Goal: Contribute content

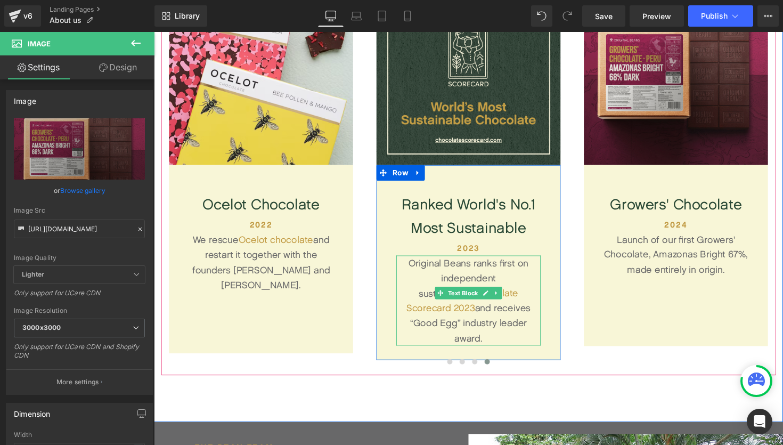
scroll to position [3844, 644]
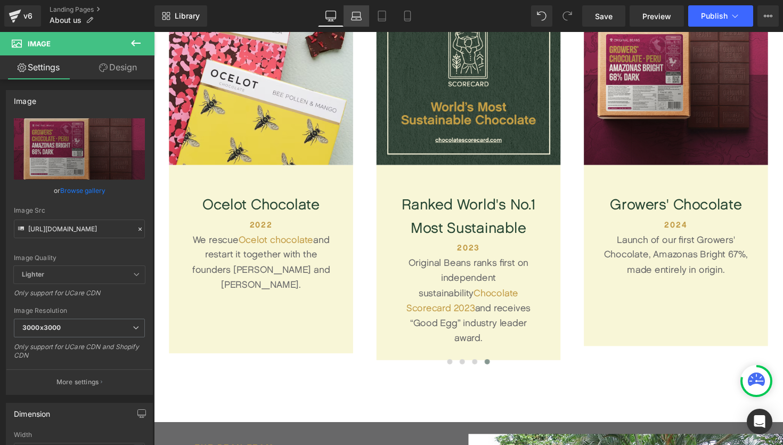
click at [357, 24] on link "Laptop" at bounding box center [357, 15] width 26 height 21
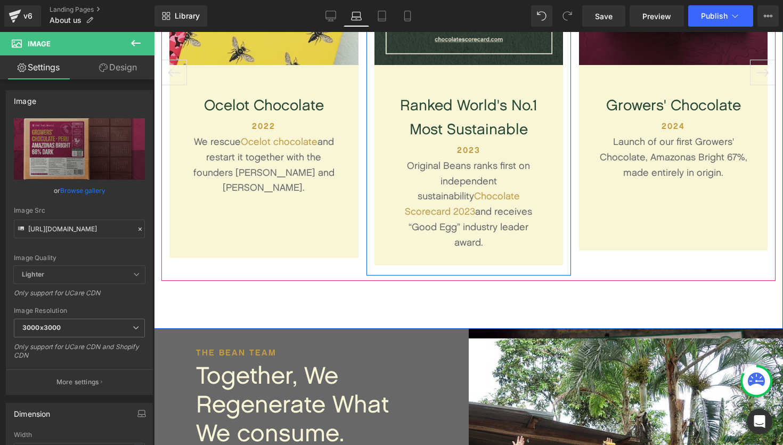
scroll to position [1628, 0]
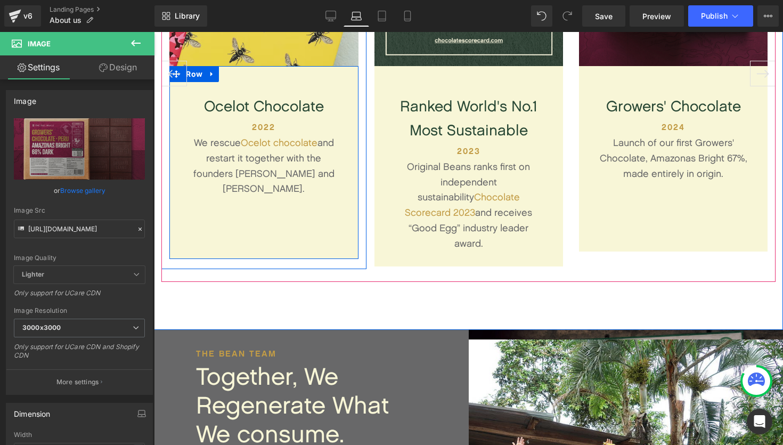
click at [280, 223] on div "Ocelot Chocolate Text Block 2022 Heading We rescue Ocelot chocolate and restart…" at bounding box center [263, 162] width 189 height 193
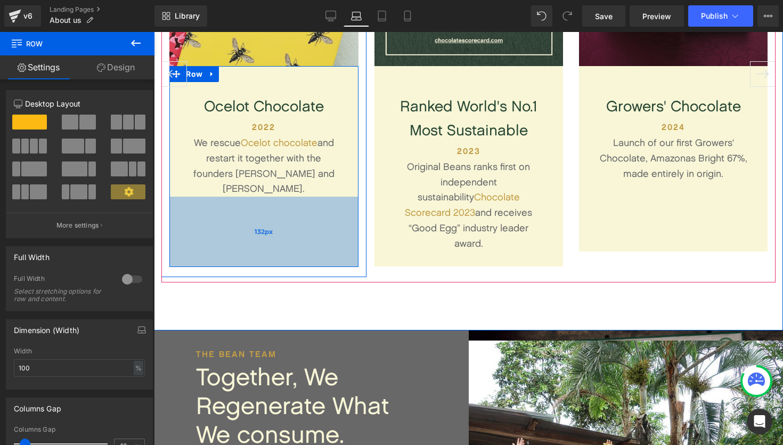
drag, startPoint x: 271, startPoint y: 235, endPoint x: 272, endPoint y: 243, distance: 8.0
click at [272, 243] on div "132px" at bounding box center [263, 232] width 189 height 70
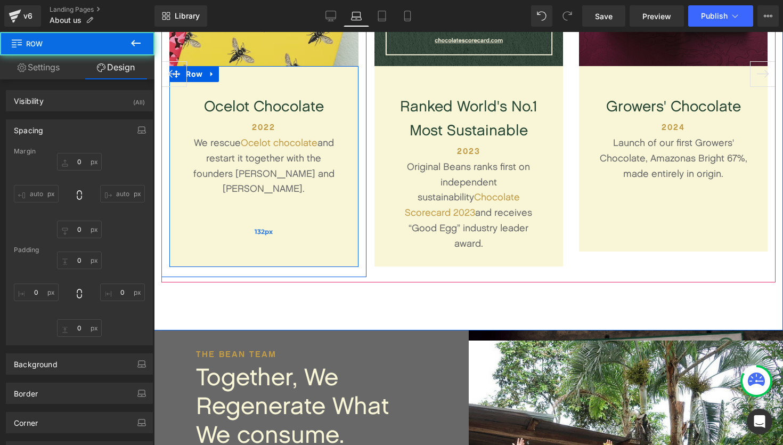
type input "0"
type input "M"
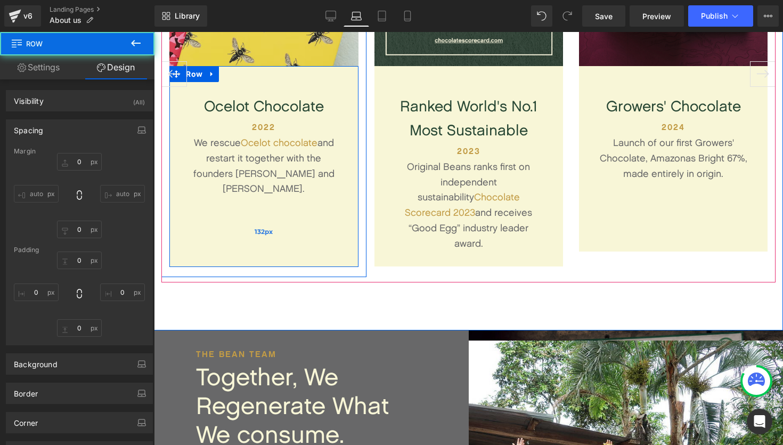
type input "M"
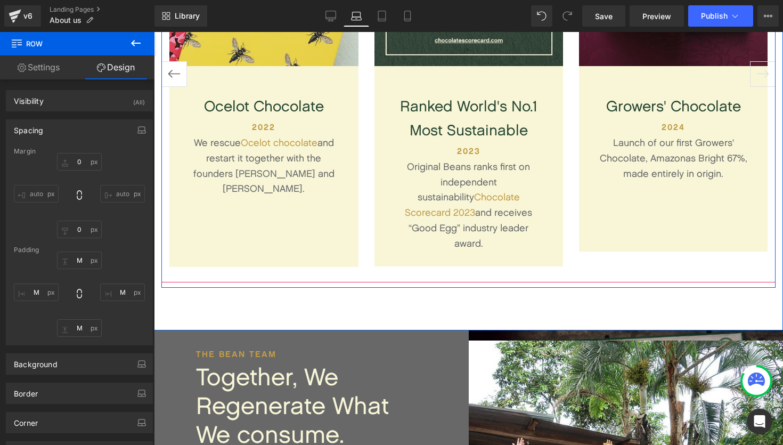
click at [175, 73] on button "‹" at bounding box center [174, 74] width 26 height 26
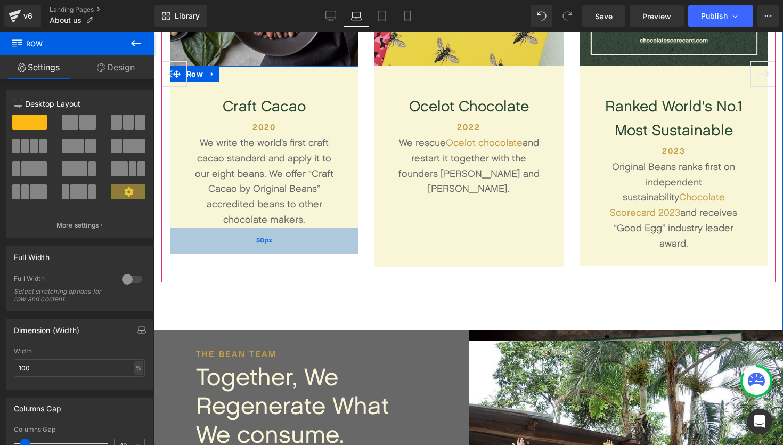
drag, startPoint x: 301, startPoint y: 235, endPoint x: 301, endPoint y: 247, distance: 11.7
click at [301, 247] on div "50px" at bounding box center [264, 240] width 189 height 27
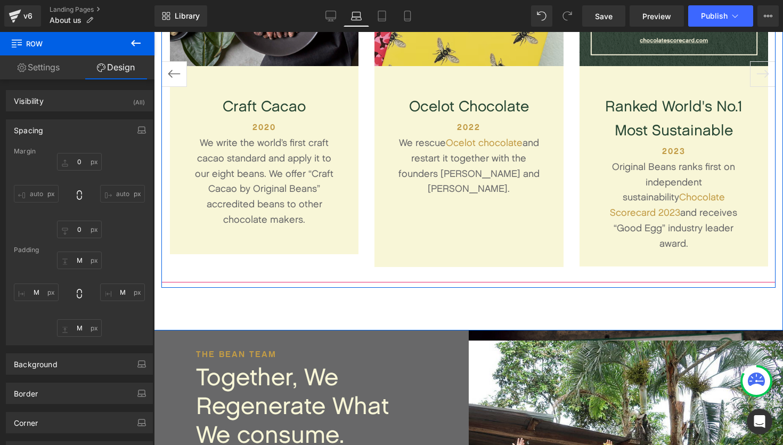
click at [173, 70] on button "‹" at bounding box center [174, 74] width 26 height 26
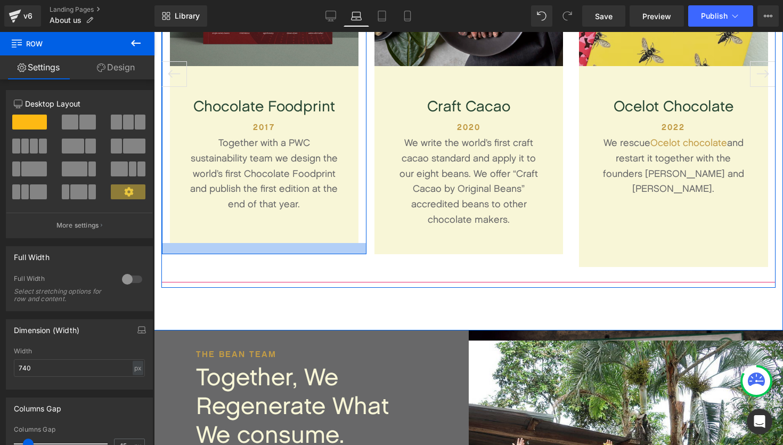
drag, startPoint x: 269, startPoint y: 241, endPoint x: 270, endPoint y: 252, distance: 11.2
click at [270, 252] on div at bounding box center [264, 248] width 205 height 11
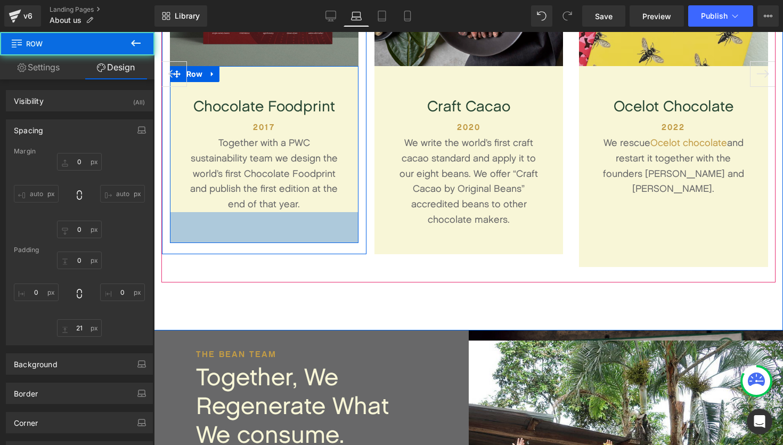
click at [270, 241] on div "58px" at bounding box center [264, 227] width 189 height 31
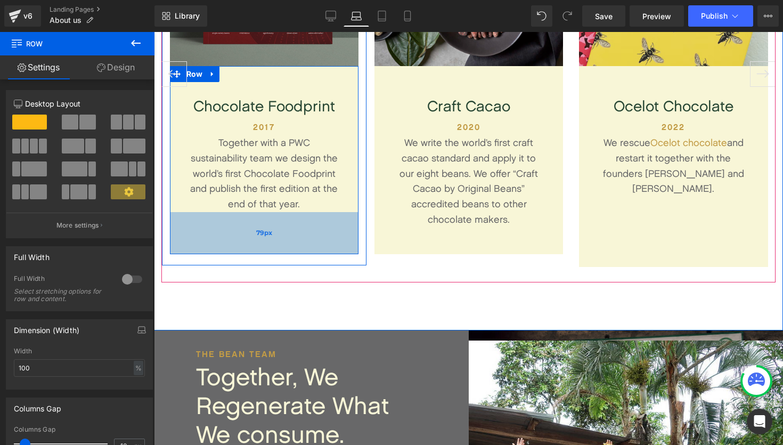
scroll to position [3883, 629]
drag, startPoint x: 266, startPoint y: 240, endPoint x: 268, endPoint y: 251, distance: 11.3
click at [268, 251] on div "79px" at bounding box center [264, 233] width 189 height 42
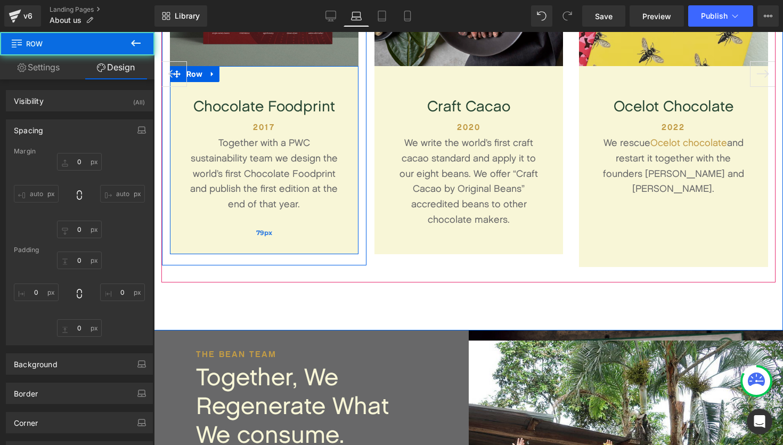
type input "0"
type input "M"
type input "79"
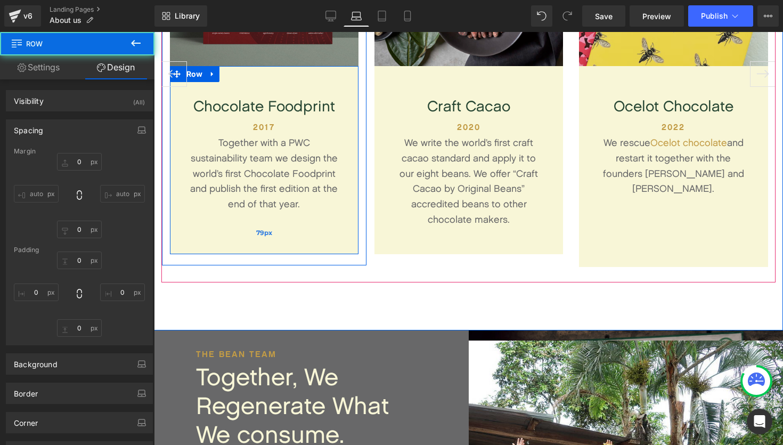
type input "M"
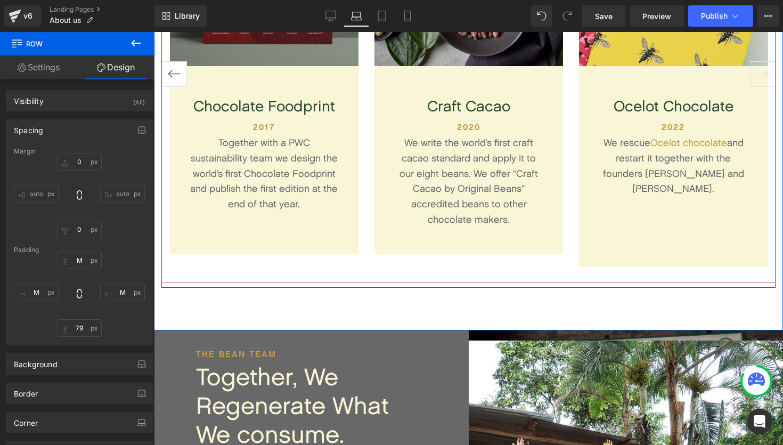
click at [180, 70] on button "‹" at bounding box center [174, 74] width 26 height 26
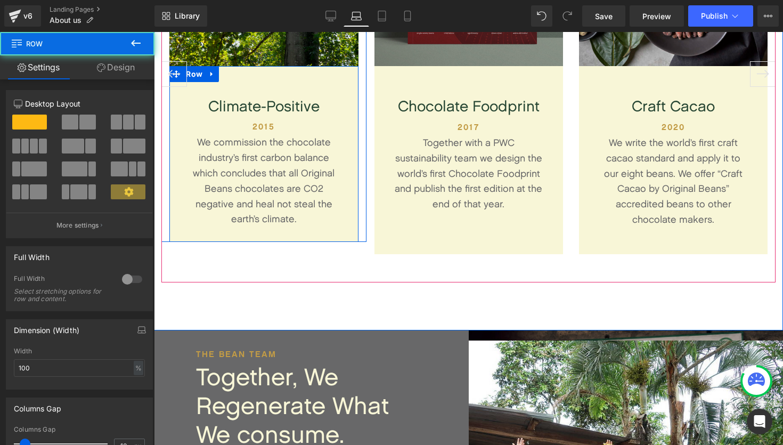
click at [342, 230] on div "Climate-Positive Text Block 2015 Heading We commission the chocolate industry’s…" at bounding box center [263, 154] width 189 height 176
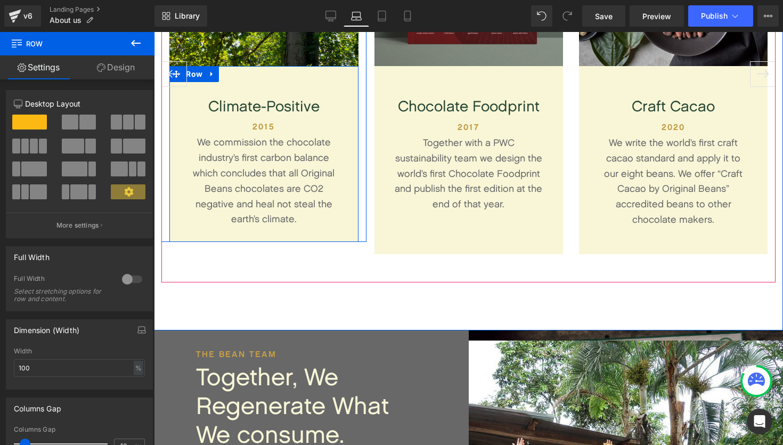
click at [289, 236] on div "Climate-Positive Text Block 2015 Heading We commission the chocolate industry’s…" at bounding box center [263, 154] width 189 height 176
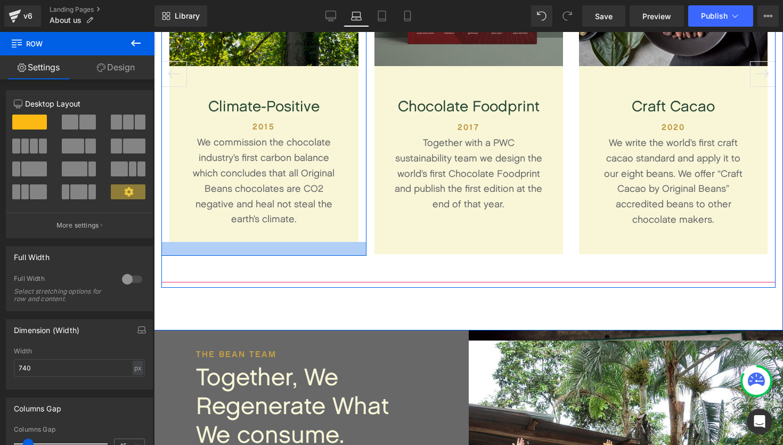
drag, startPoint x: 314, startPoint y: 241, endPoint x: 314, endPoint y: 255, distance: 13.8
click at [314, 255] on div at bounding box center [263, 249] width 205 height 14
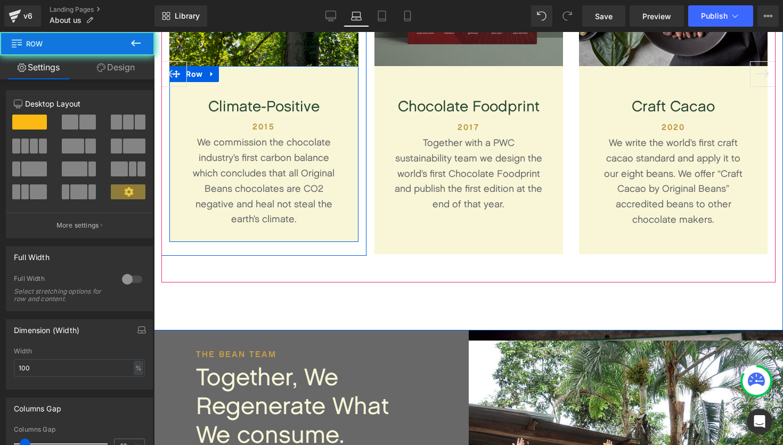
click at [314, 234] on div "Climate-Positive Text Block 2015 Heading We commission the chocolate industry’s…" at bounding box center [263, 154] width 189 height 176
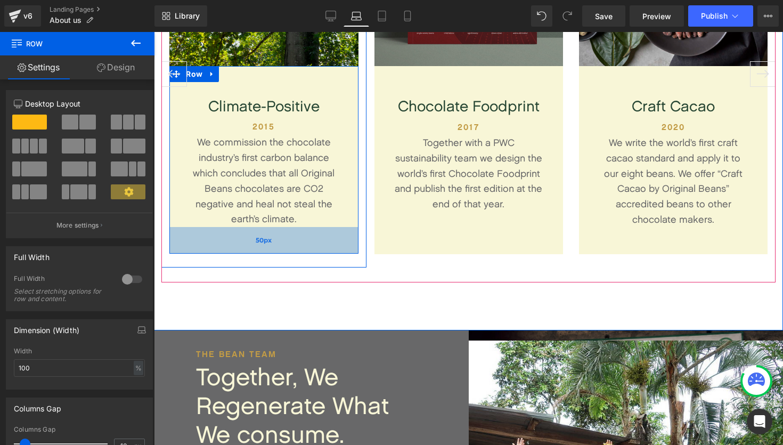
scroll to position [3886, 629]
drag, startPoint x: 288, startPoint y: 242, endPoint x: 289, endPoint y: 254, distance: 11.8
click at [289, 254] on div "50px" at bounding box center [263, 240] width 189 height 27
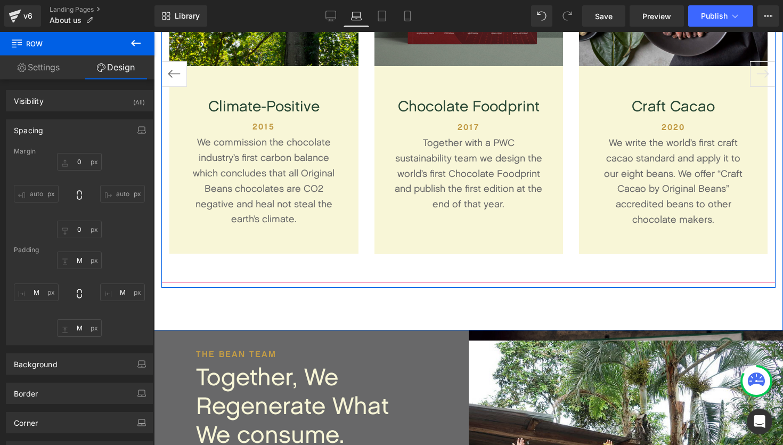
click at [175, 78] on button "‹" at bounding box center [174, 74] width 26 height 26
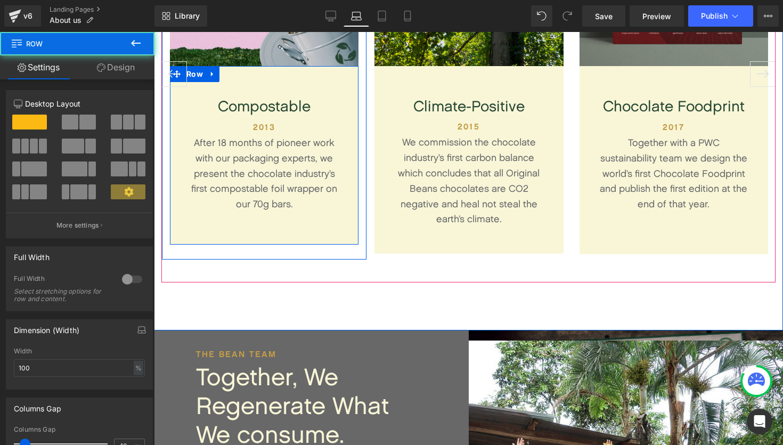
click at [281, 231] on div "Compostable Text Block 2013 Heading After 18 months of pioneer work with our pa…" at bounding box center [264, 155] width 189 height 178
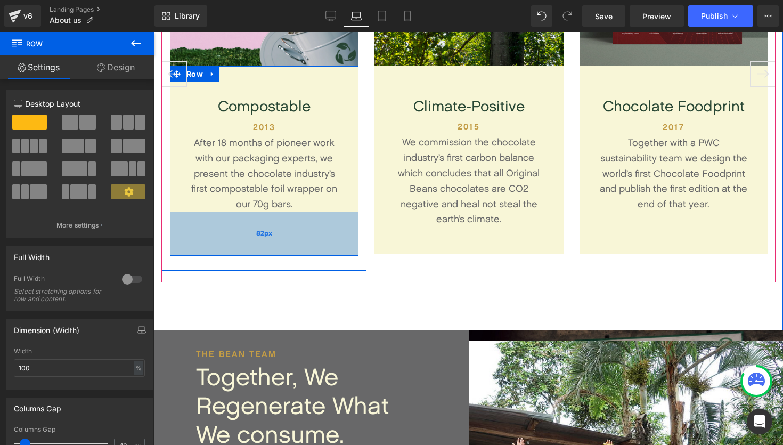
scroll to position [3888, 629]
drag, startPoint x: 280, startPoint y: 244, endPoint x: 281, endPoint y: 255, distance: 10.7
click at [281, 255] on div "81px" at bounding box center [264, 233] width 189 height 43
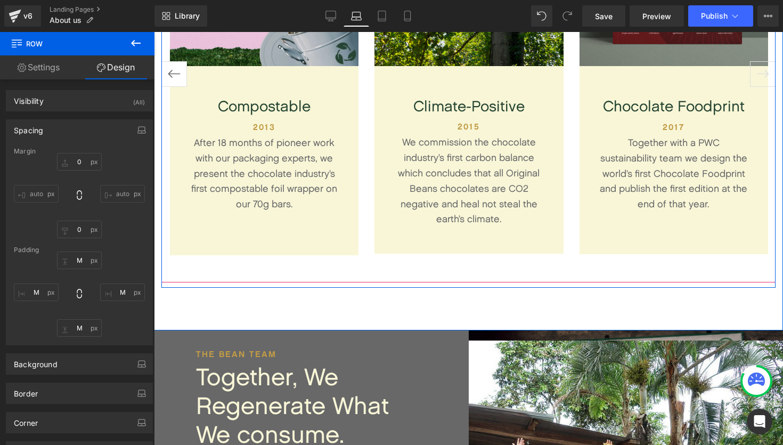
click at [179, 68] on button "‹" at bounding box center [174, 74] width 26 height 26
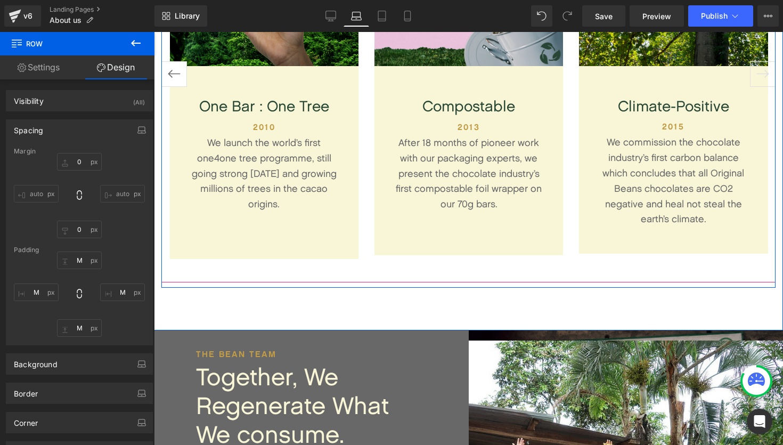
click at [173, 79] on button "‹" at bounding box center [174, 74] width 26 height 26
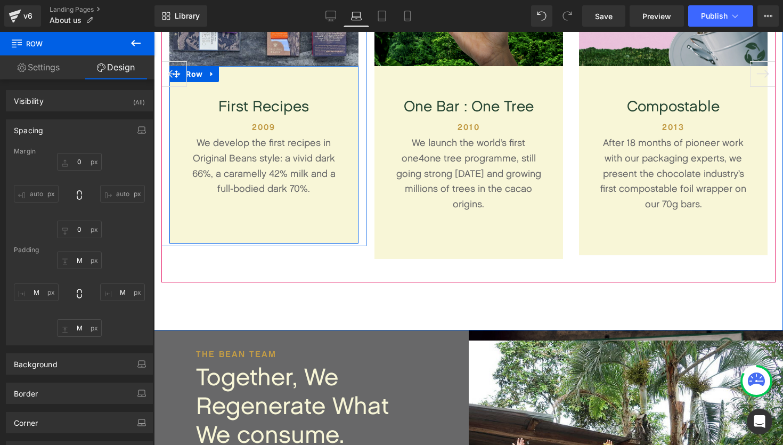
click at [283, 229] on div "First Recipes Text Block 2009 Heading We develop the first recipes in Original …" at bounding box center [263, 154] width 189 height 177
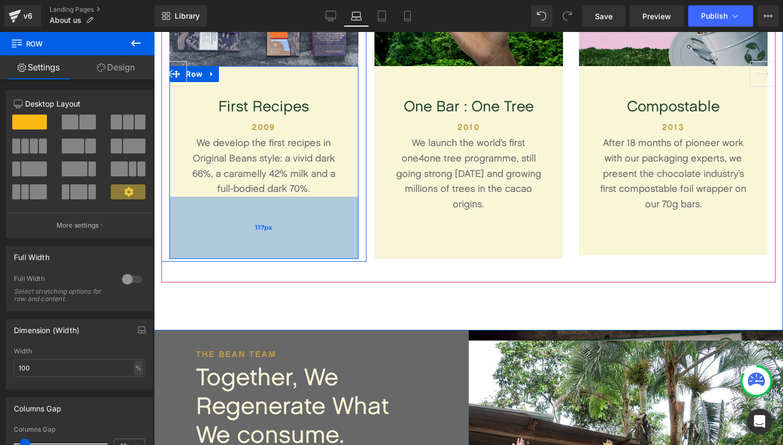
drag, startPoint x: 281, startPoint y: 242, endPoint x: 282, endPoint y: 258, distance: 15.5
click at [282, 258] on div "117px" at bounding box center [263, 228] width 189 height 62
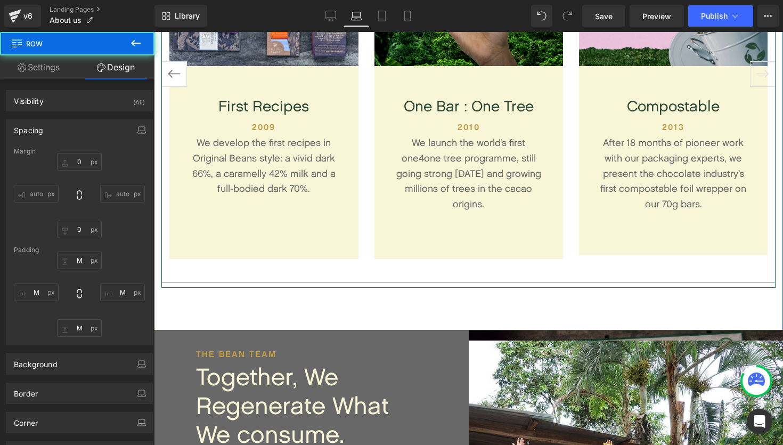
click at [183, 74] on button "‹" at bounding box center [174, 74] width 26 height 26
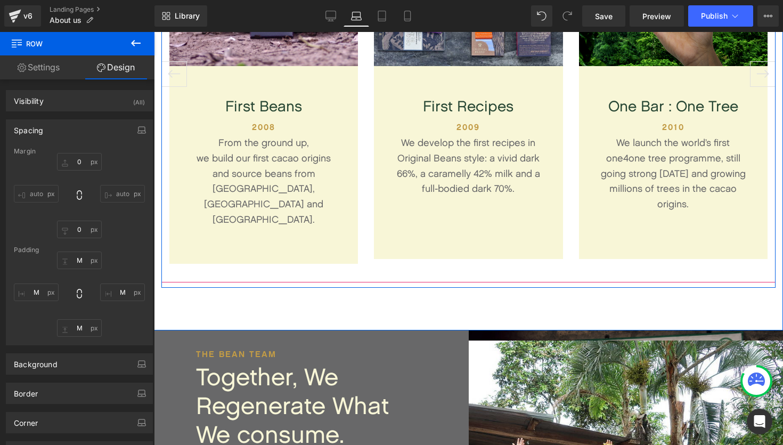
click at [291, 227] on div "First Beans Text Block 2008 Heading From the ground up, we build our first caca…" at bounding box center [263, 165] width 189 height 198
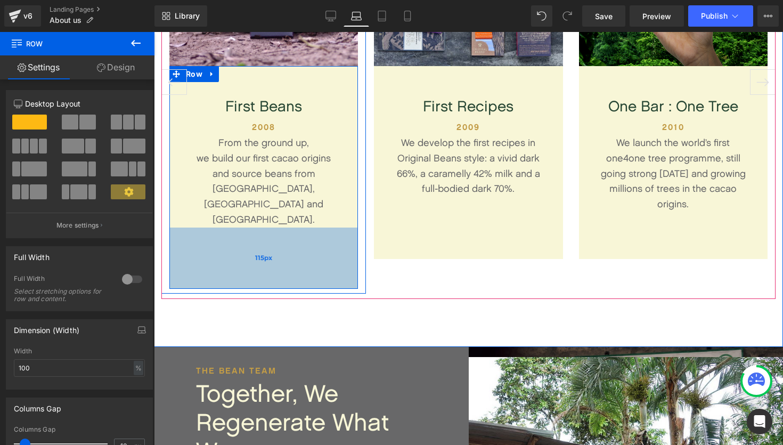
drag, startPoint x: 274, startPoint y: 232, endPoint x: 277, endPoint y: 257, distance: 25.2
click at [277, 257] on div "115px" at bounding box center [263, 257] width 189 height 61
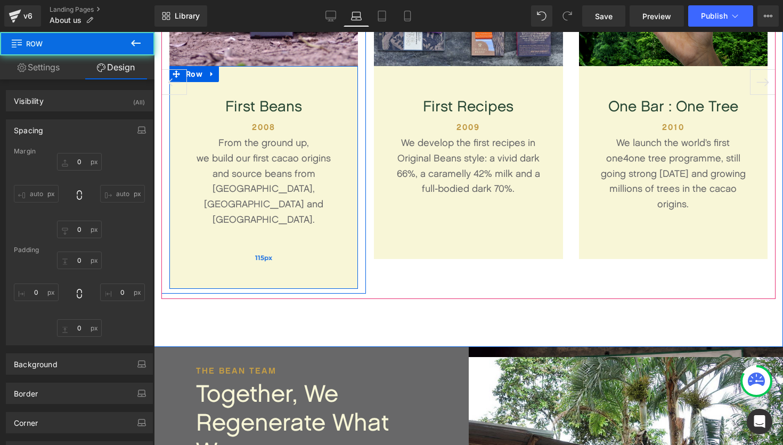
type input "0"
type input "M"
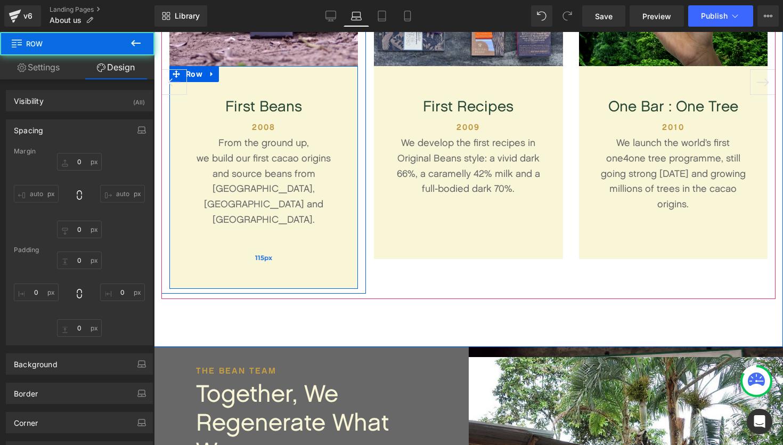
type input "M"
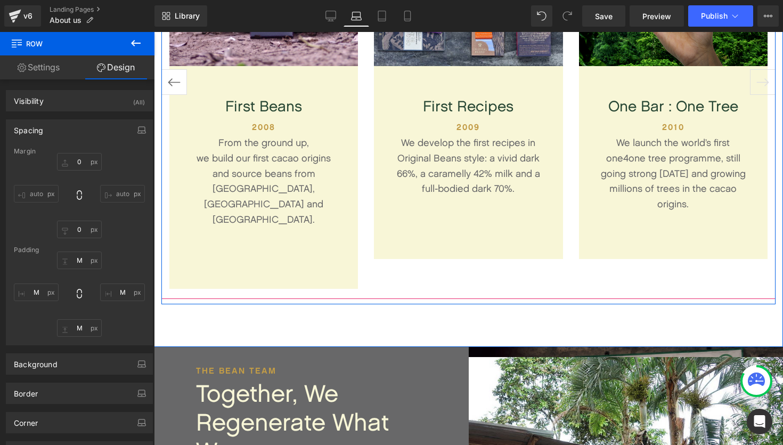
click at [176, 69] on button "‹" at bounding box center [174, 82] width 26 height 26
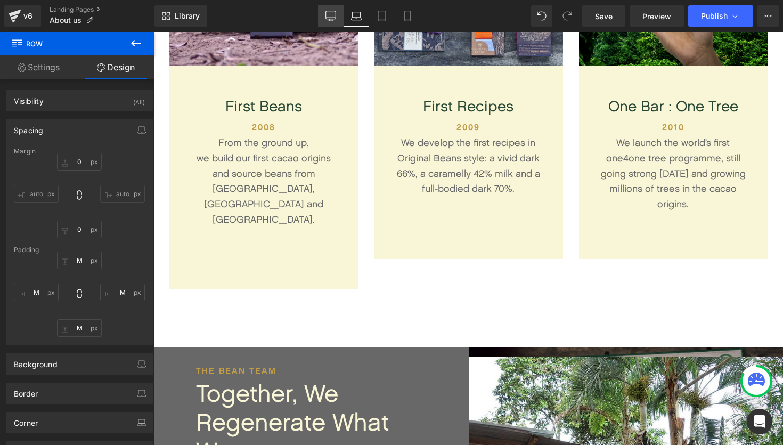
click at [333, 5] on link "Desktop" at bounding box center [331, 15] width 26 height 21
type input "0"
type input "M"
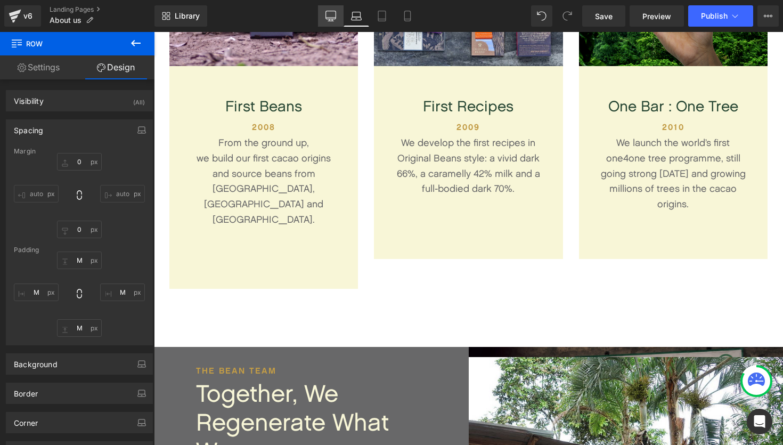
type input "M"
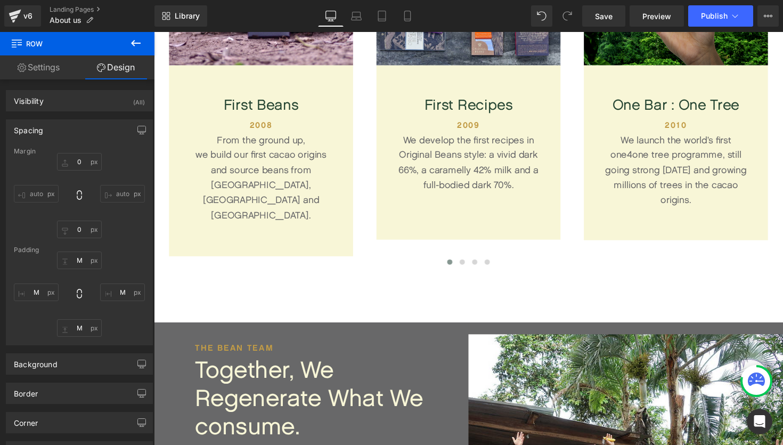
scroll to position [5, 5]
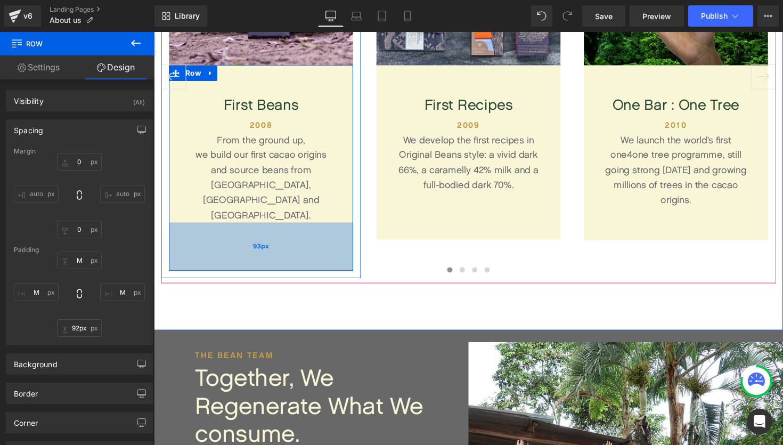
type input "91px"
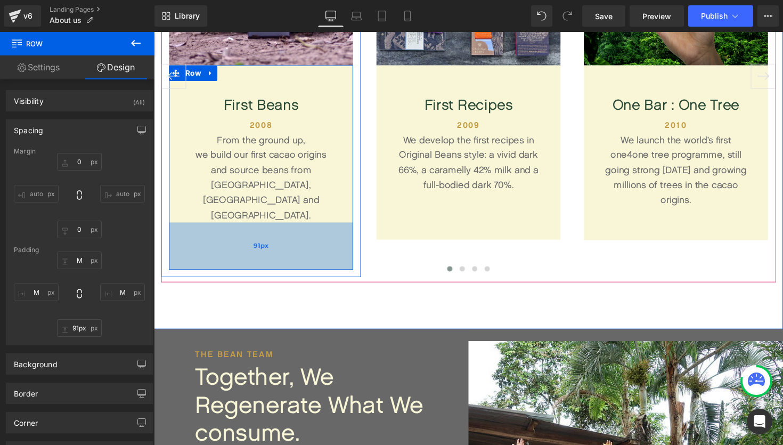
drag, startPoint x: 308, startPoint y: 230, endPoint x: 310, endPoint y: 243, distance: 13.9
click at [310, 243] on div "91px" at bounding box center [263, 251] width 189 height 48
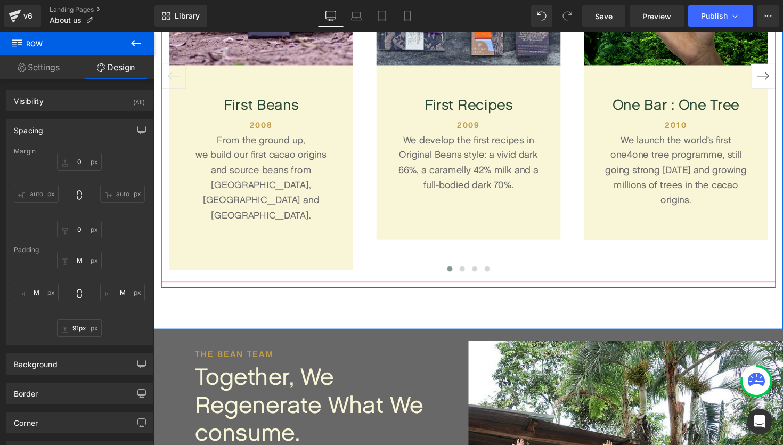
click at [782, 67] on button "›" at bounding box center [778, 77] width 26 height 26
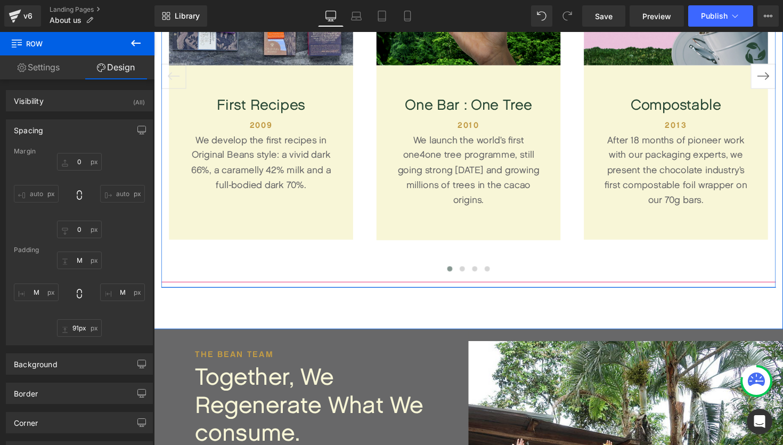
click at [782, 67] on button "›" at bounding box center [778, 77] width 26 height 26
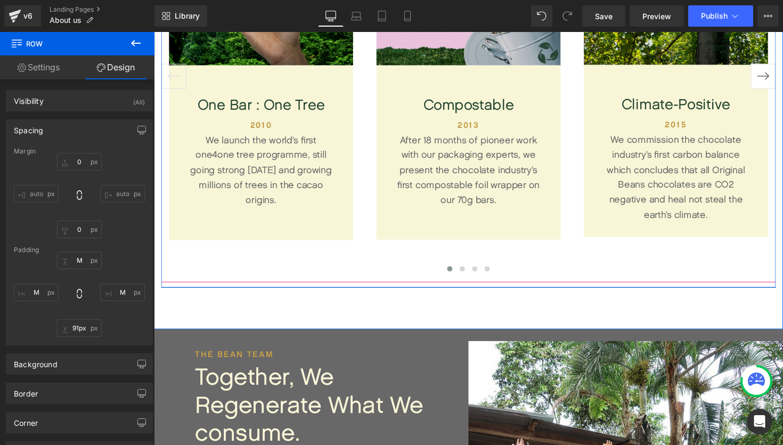
click at [782, 67] on button "›" at bounding box center [778, 77] width 26 height 26
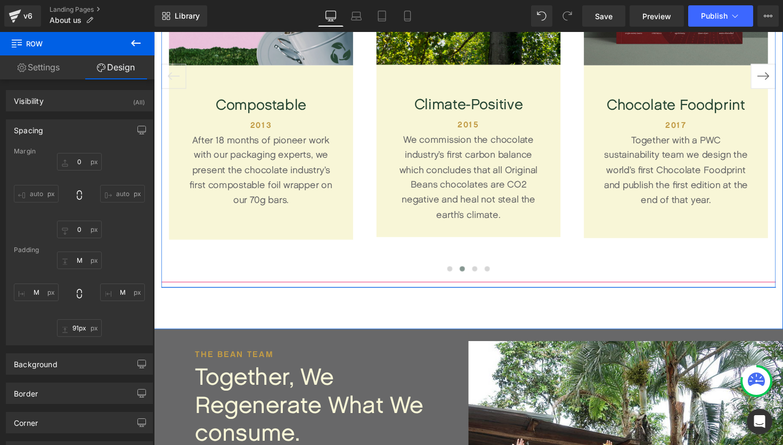
click at [782, 67] on button "›" at bounding box center [778, 77] width 26 height 26
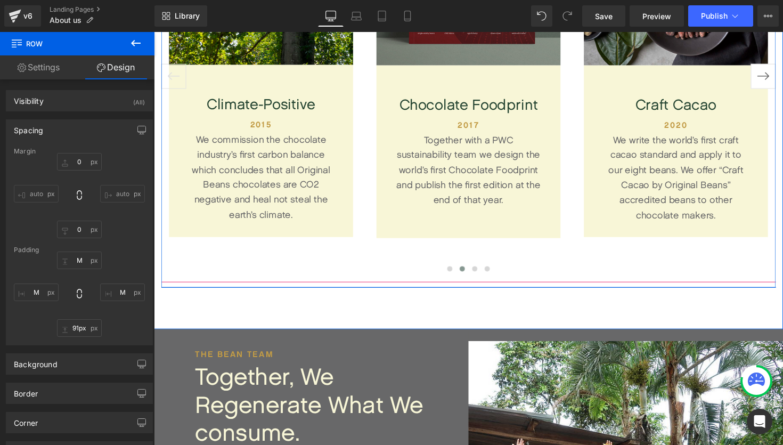
click at [782, 67] on button "›" at bounding box center [778, 77] width 26 height 26
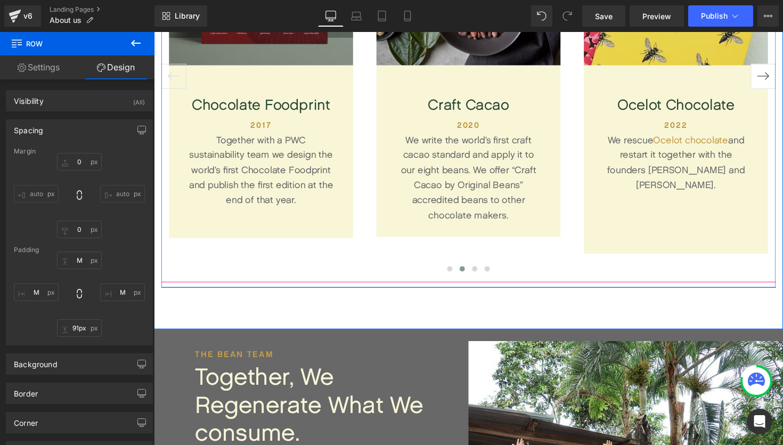
click at [782, 67] on button "›" at bounding box center [778, 77] width 26 height 26
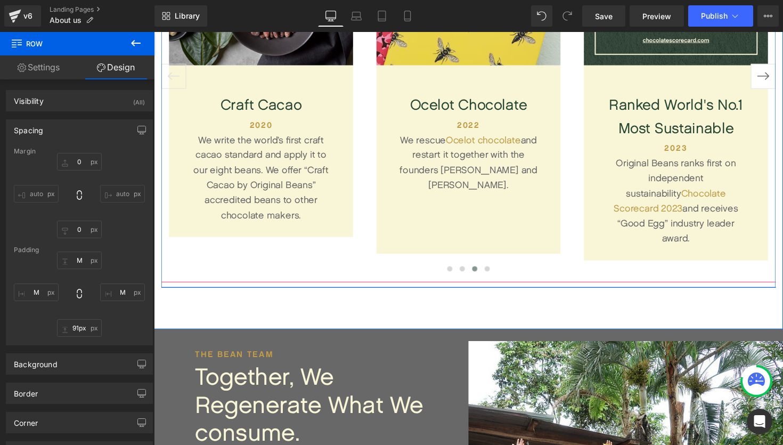
click at [782, 67] on button "›" at bounding box center [778, 77] width 26 height 26
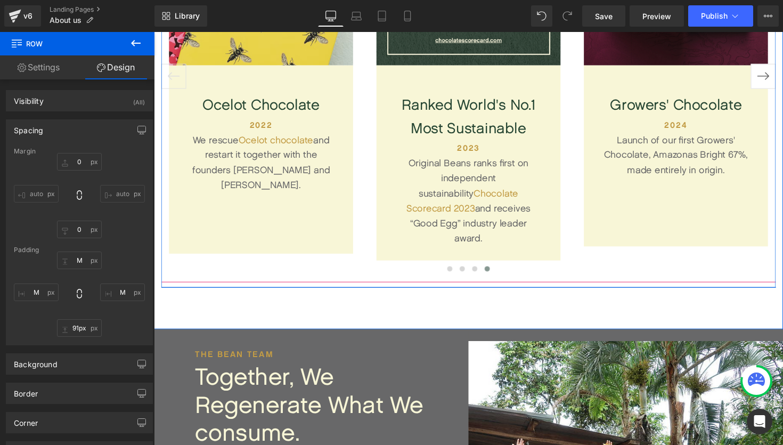
click at [782, 67] on button "›" at bounding box center [778, 77] width 26 height 26
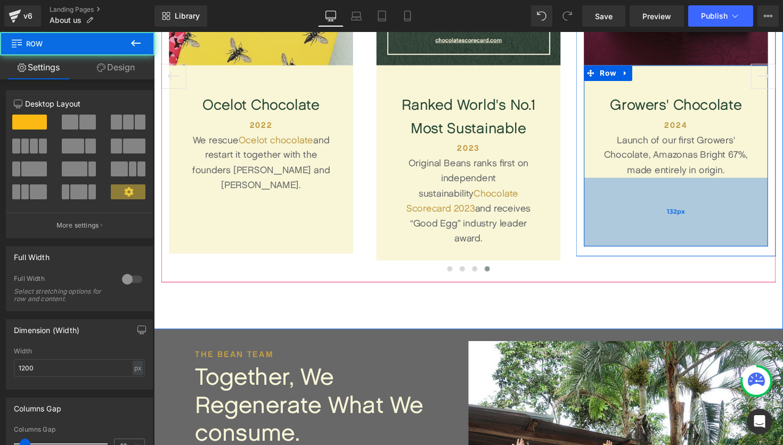
scroll to position [6, 5]
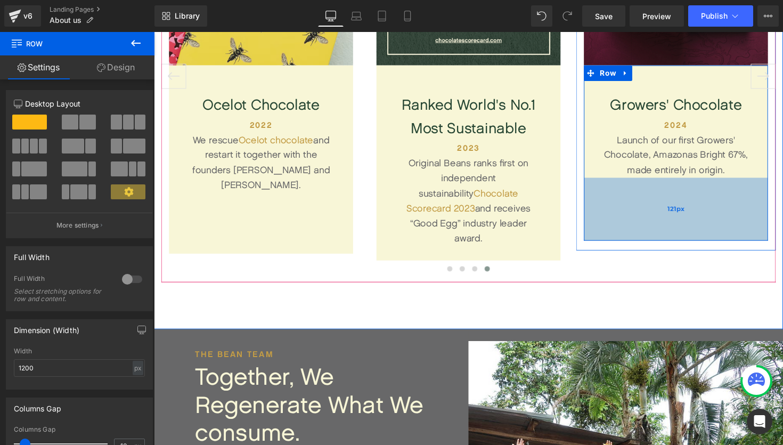
drag, startPoint x: 719, startPoint y: 217, endPoint x: 719, endPoint y: 211, distance: 5.9
click at [719, 211] on div "121px" at bounding box center [688, 213] width 189 height 64
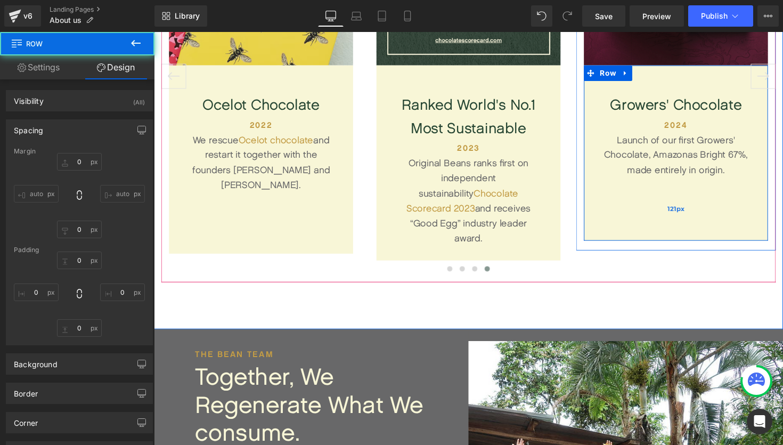
type input "0"
type input "M"
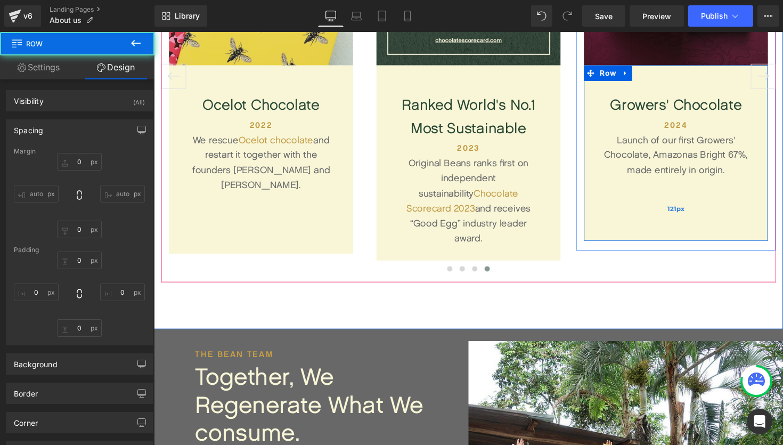
type input "M"
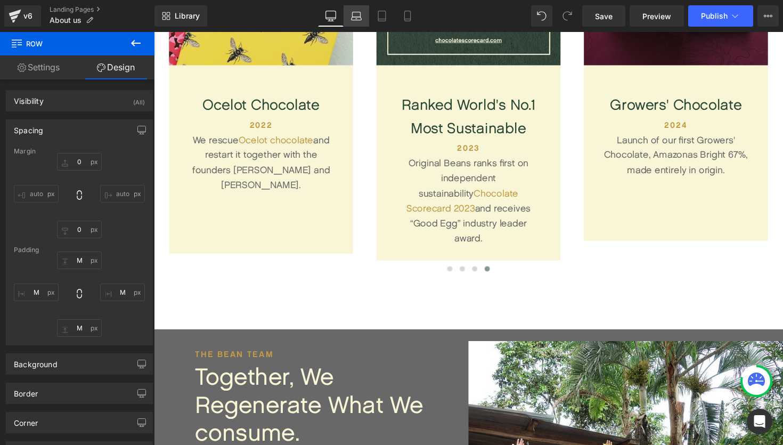
click at [361, 16] on icon at bounding box center [357, 14] width 8 height 5
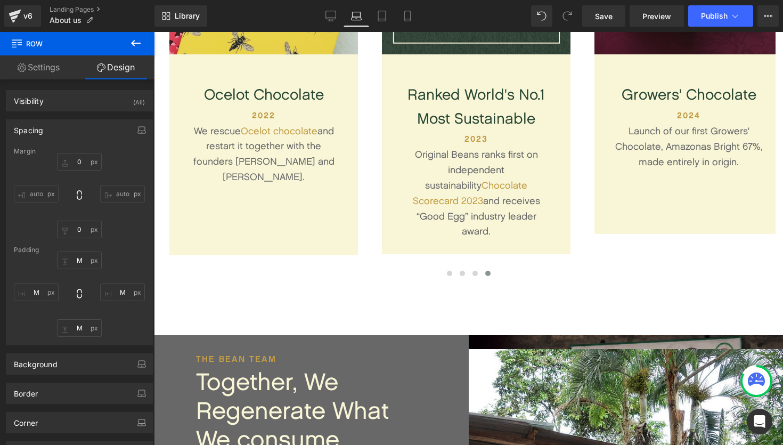
type input "0"
type input "M"
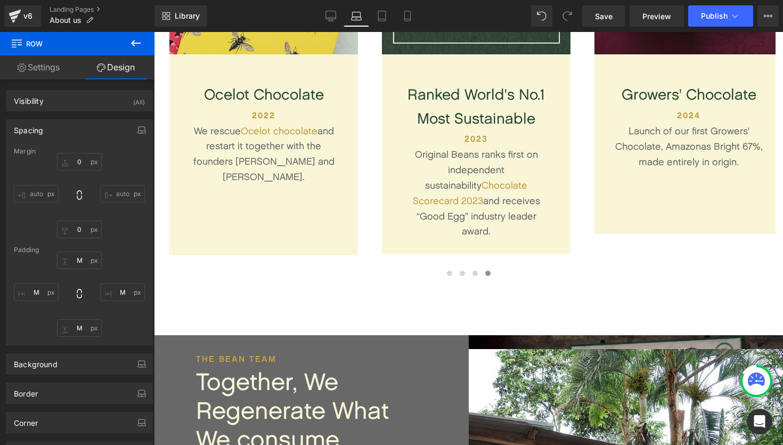
type input "M"
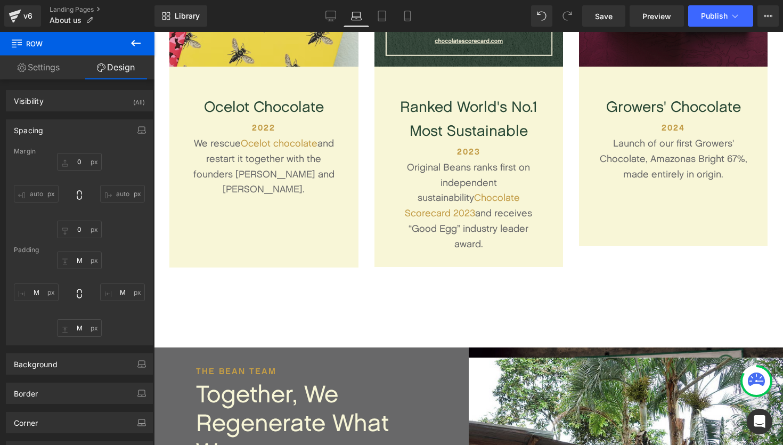
scroll to position [3888, 629]
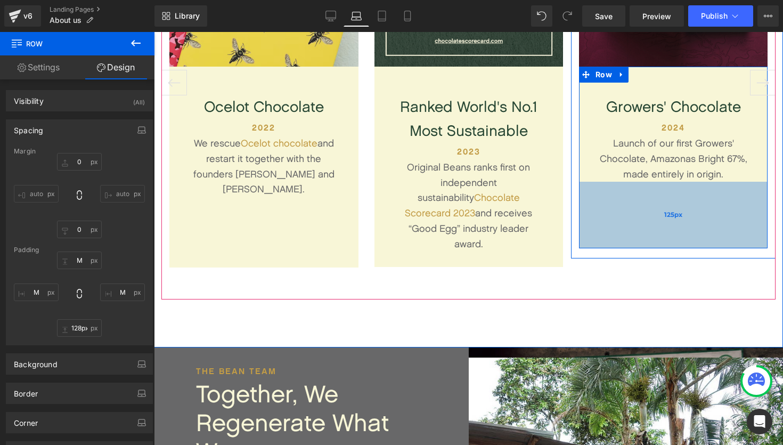
type input "129px"
click at [688, 241] on div "129px" at bounding box center [673, 216] width 189 height 69
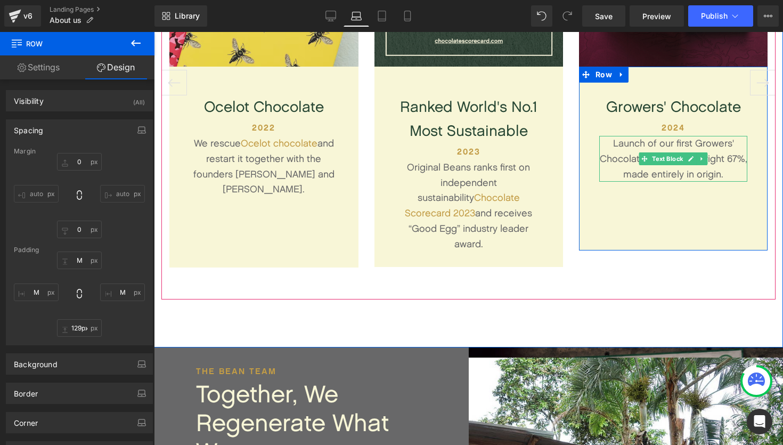
click at [723, 161] on div "Launch of our first Growers' Chocolate, Amazonas Bright 67%, made entirely in o…" at bounding box center [673, 159] width 148 height 46
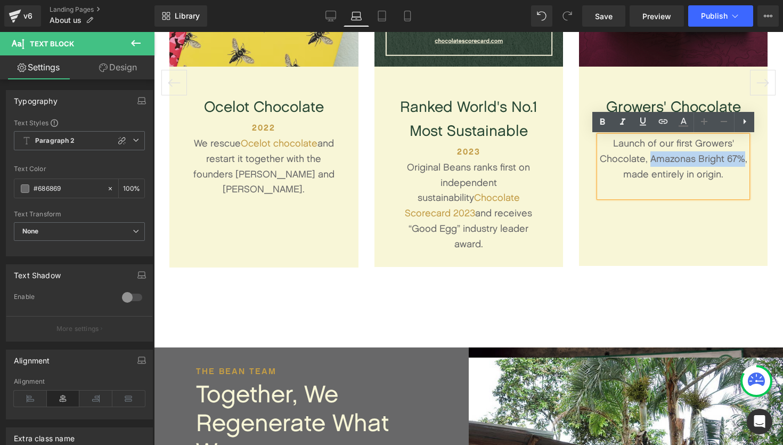
drag, startPoint x: 652, startPoint y: 159, endPoint x: 745, endPoint y: 159, distance: 93.2
click at [745, 159] on div "Launch of our first Growers' Chocolate, Amazonas Bright 67%, made entirely in o…" at bounding box center [673, 166] width 148 height 61
click at [663, 124] on icon at bounding box center [663, 121] width 13 height 13
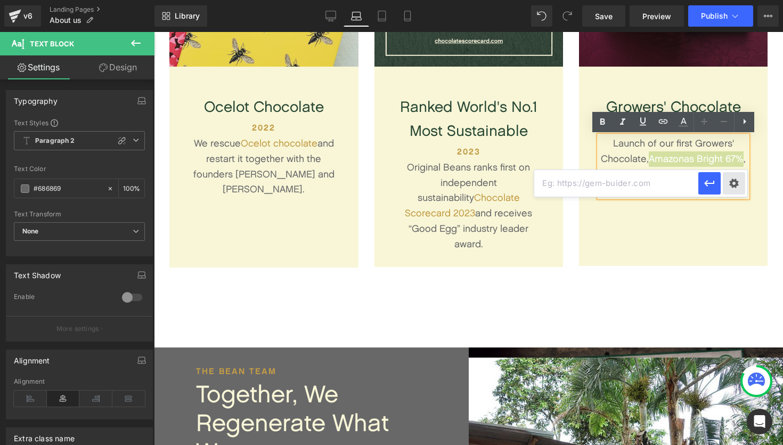
click at [732, 0] on div "Text Color Highlight Color #333333 Edit or remove link: Edit - Unlink - Cancel" at bounding box center [391, 0] width 783 height 0
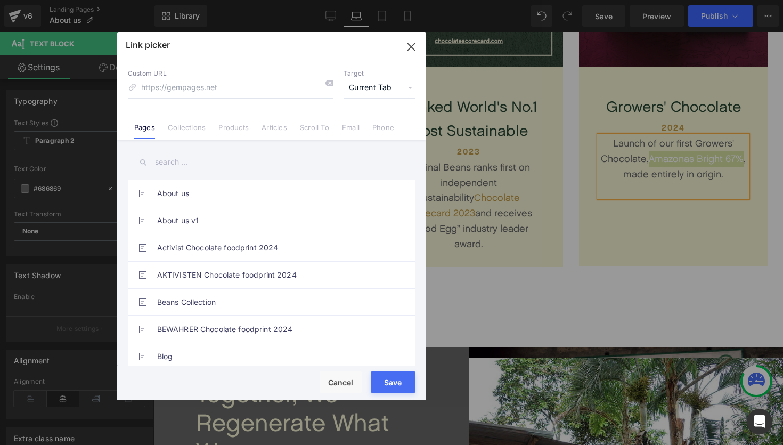
click at [204, 160] on input "text" at bounding box center [272, 162] width 288 height 24
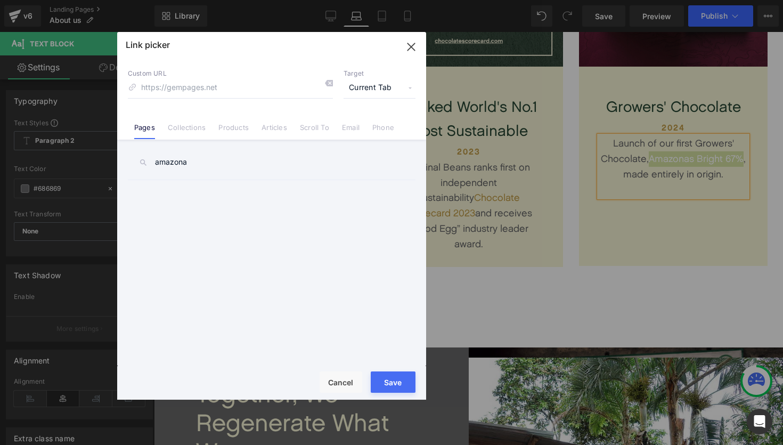
type input "[GEOGRAPHIC_DATA]"
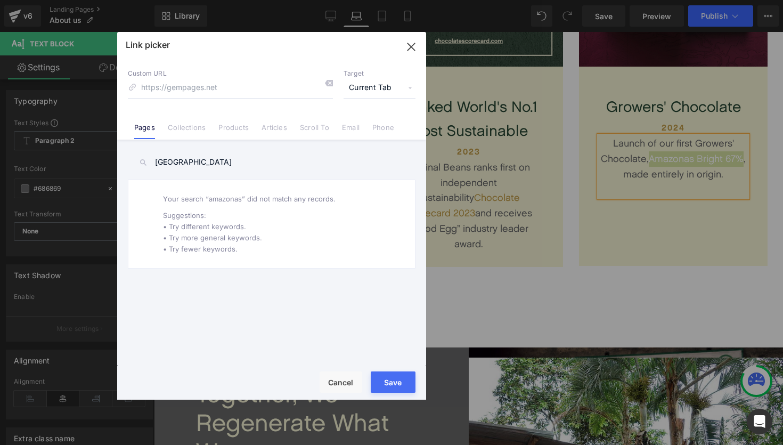
drag, startPoint x: 197, startPoint y: 166, endPoint x: 156, endPoint y: 165, distance: 41.0
click at [156, 165] on input "[GEOGRAPHIC_DATA]" at bounding box center [272, 162] width 288 height 24
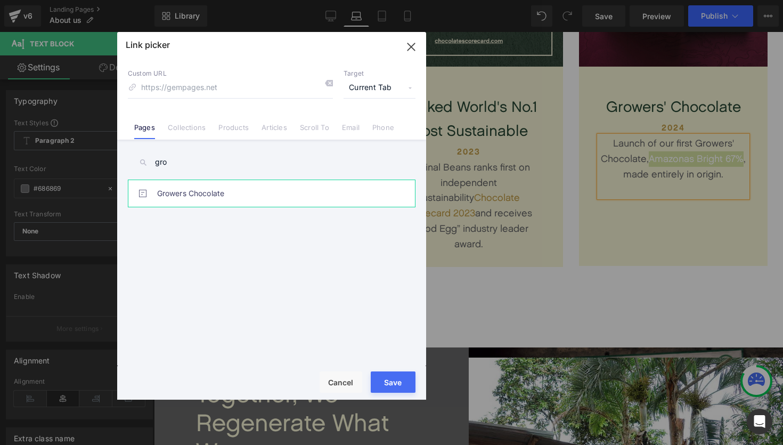
type input "gro"
click at [214, 189] on link "Growers Chocolate" at bounding box center [274, 193] width 234 height 27
type input "/pages/growers-chocolate"
click at [396, 390] on button "Save" at bounding box center [393, 381] width 45 height 21
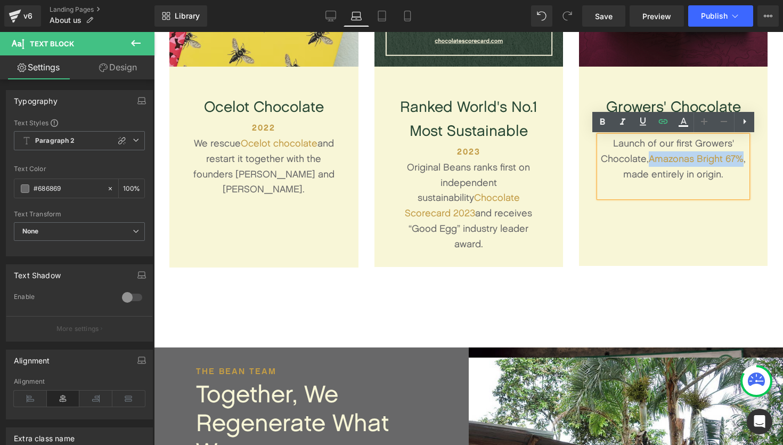
click at [483, 295] on div "Our story Heading Timeline Text Block Row Image First Beans Text Block 2008 Hea…" at bounding box center [468, 56] width 629 height 582
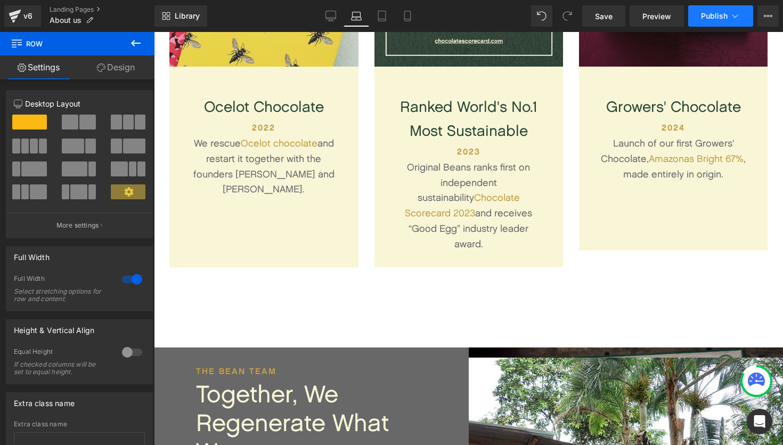
click at [748, 15] on button "Publish" at bounding box center [720, 15] width 65 height 21
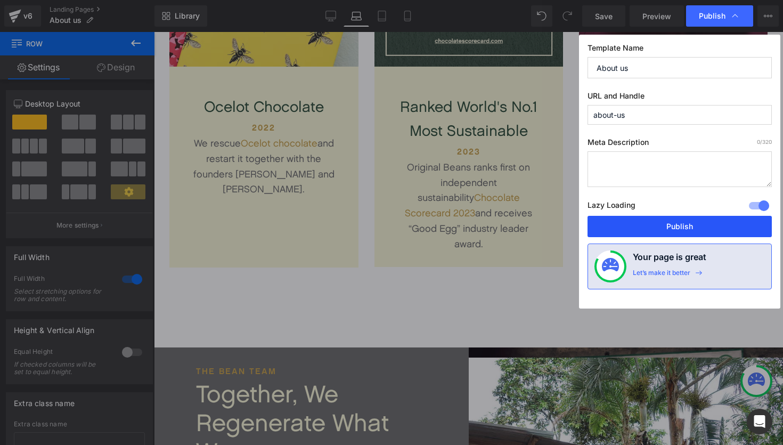
click at [691, 226] on button "Publish" at bounding box center [680, 226] width 184 height 21
